Goal: Task Accomplishment & Management: Complete application form

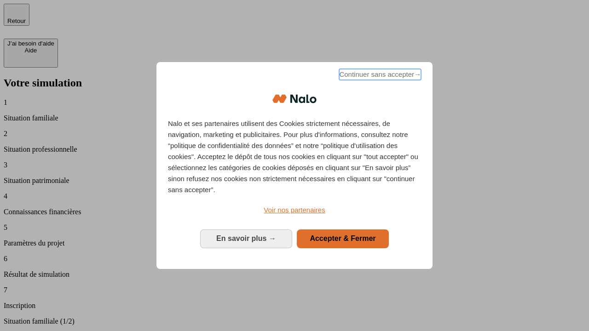
click at [379, 76] on span "Continuer sans accepter →" at bounding box center [380, 74] width 82 height 11
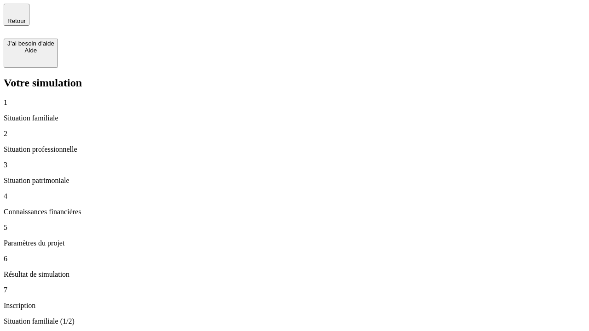
type input "30 000"
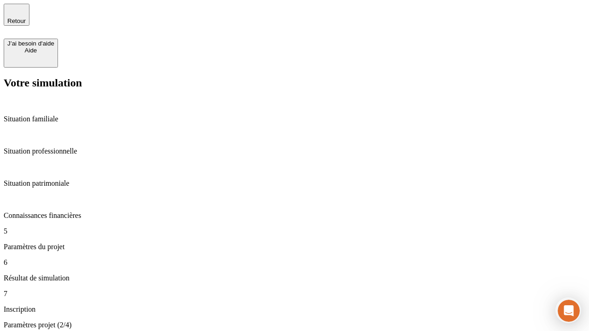
type input "25"
type input "1 000"
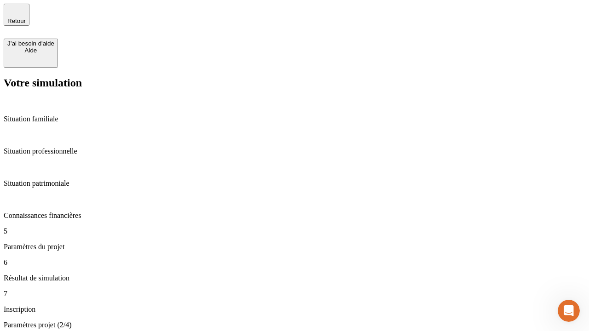
type input "640"
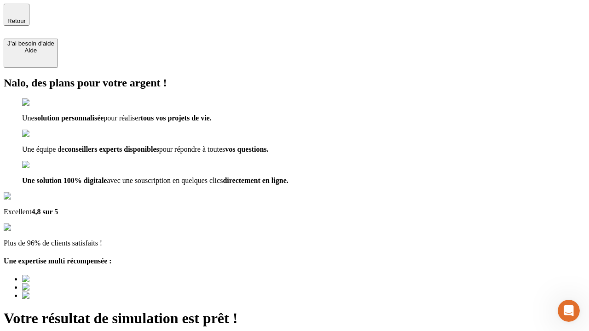
type input "[EMAIL_ADDRESS][PERSON_NAME][DOMAIN_NAME]"
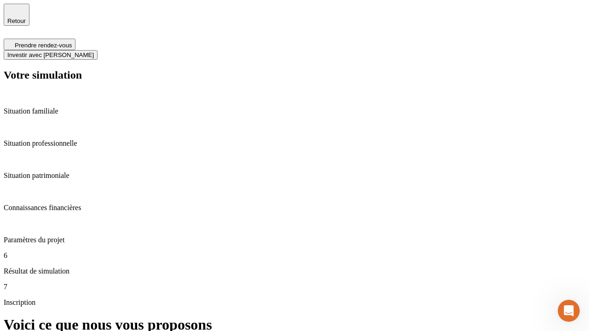
click at [94, 52] on span "Investir avec [PERSON_NAME]" at bounding box center [50, 55] width 86 height 7
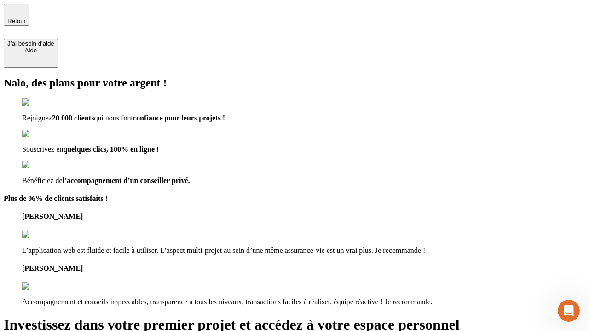
type input "[EMAIL_ADDRESS][PERSON_NAME][DOMAIN_NAME]"
